Goal: Task Accomplishment & Management: Manage account settings

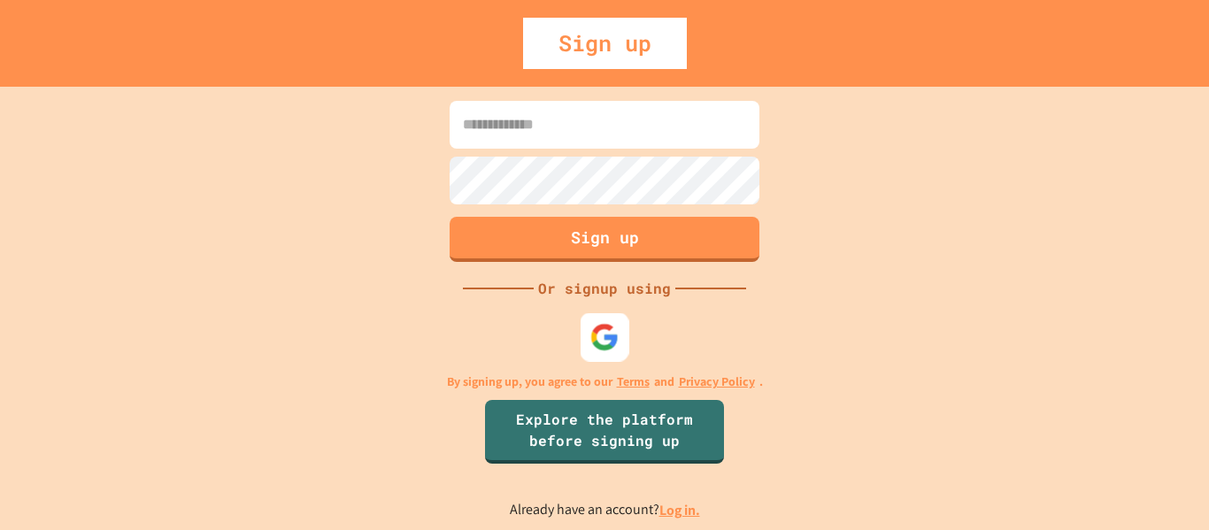
click at [598, 341] on img at bounding box center [604, 336] width 29 height 29
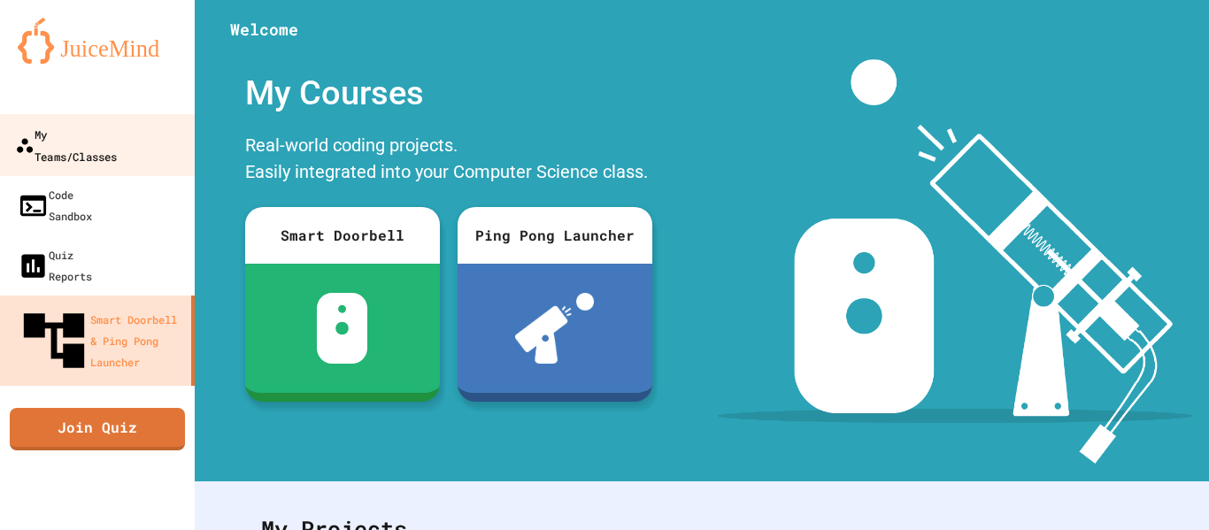
click at [117, 125] on div "My Teams/Classes" at bounding box center [66, 144] width 102 height 43
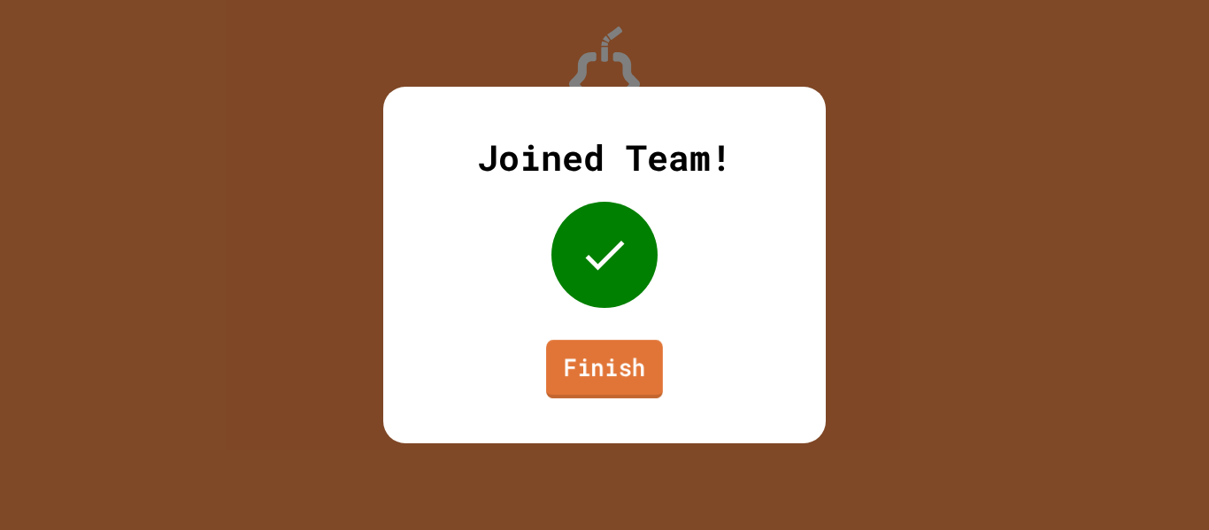
click at [595, 373] on link "Finish" at bounding box center [604, 369] width 117 height 58
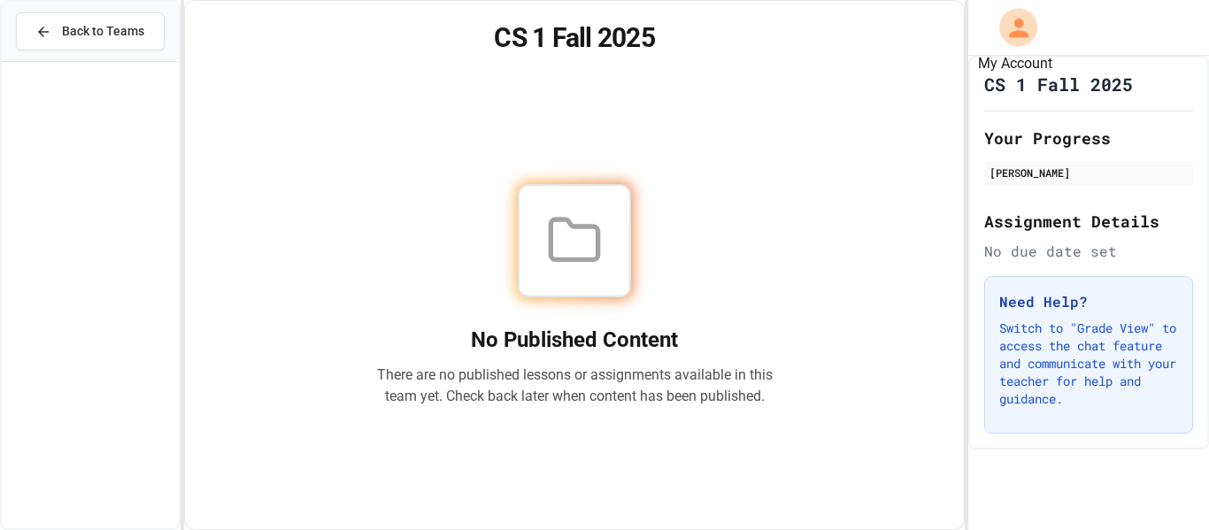
click at [1003, 43] on button "My Account" at bounding box center [1018, 27] width 49 height 49
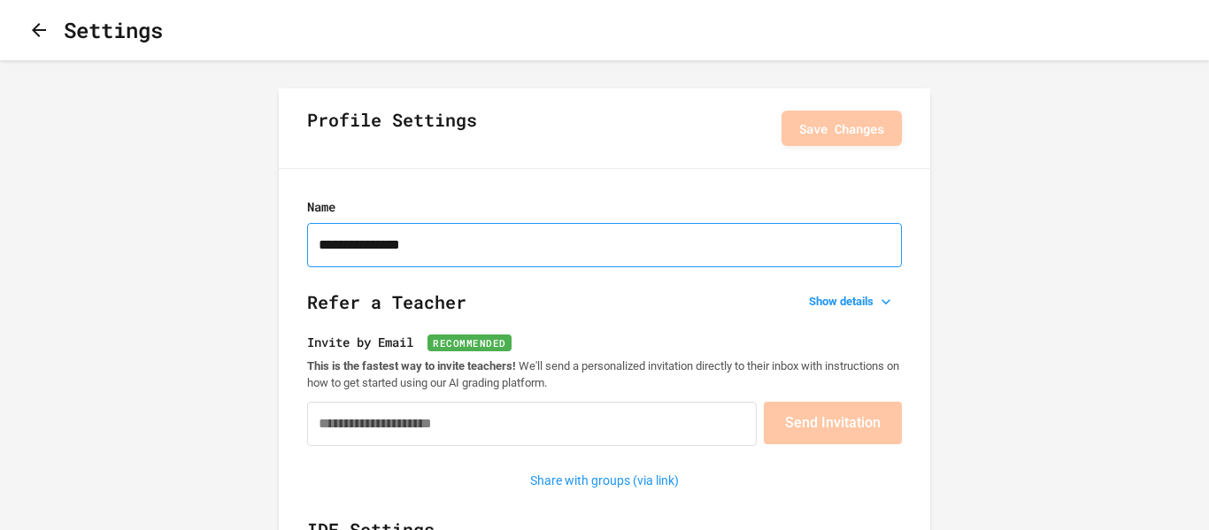
click at [354, 247] on input "**********" at bounding box center [604, 245] width 595 height 44
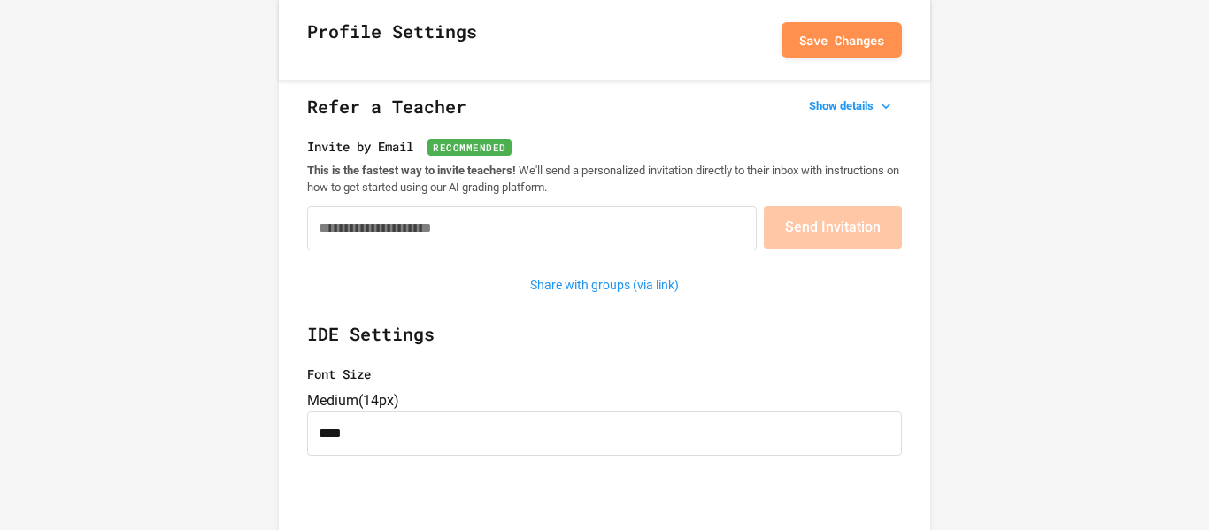
type input "**********"
click at [508, 323] on h2 "IDE Settings" at bounding box center [604, 342] width 595 height 44
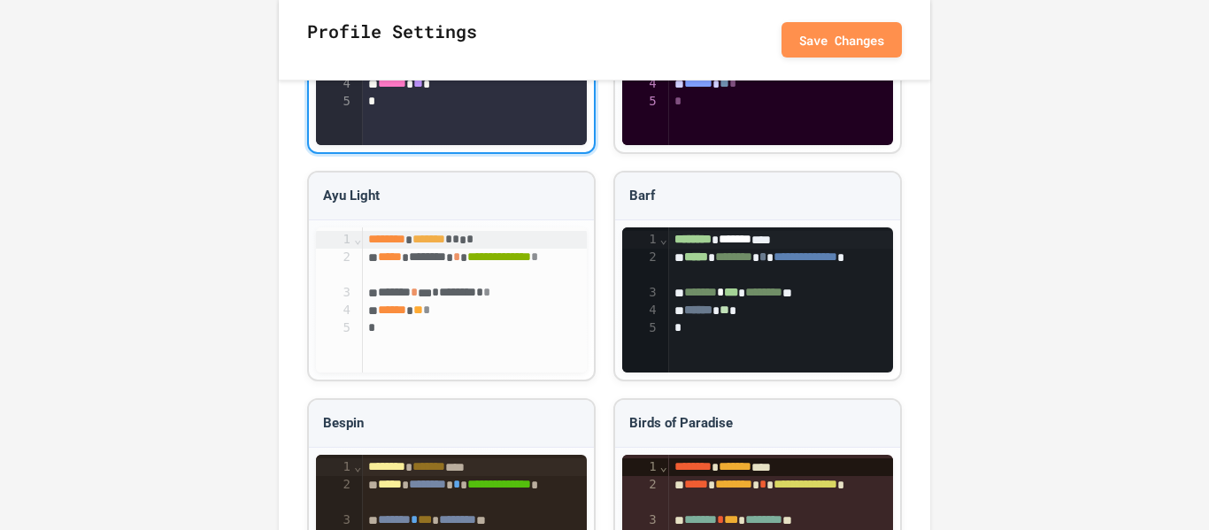
scroll to position [1533, 0]
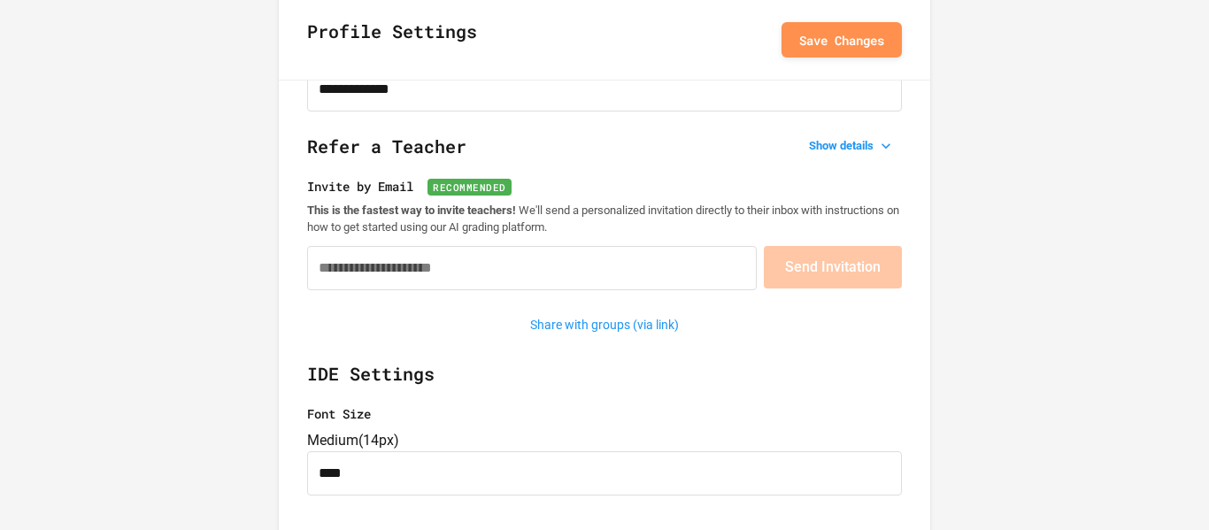
scroll to position [0, 0]
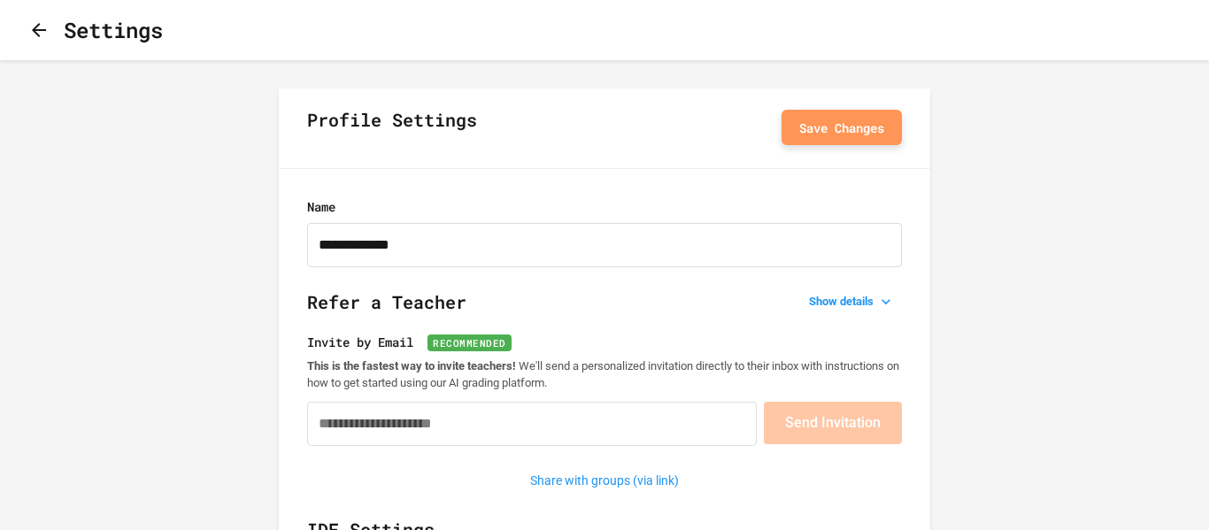
click at [813, 125] on button "Save Changes" at bounding box center [841, 127] width 120 height 35
click at [44, 29] on icon "button" at bounding box center [38, 29] width 21 height 21
